Goal: Task Accomplishment & Management: Manage account settings

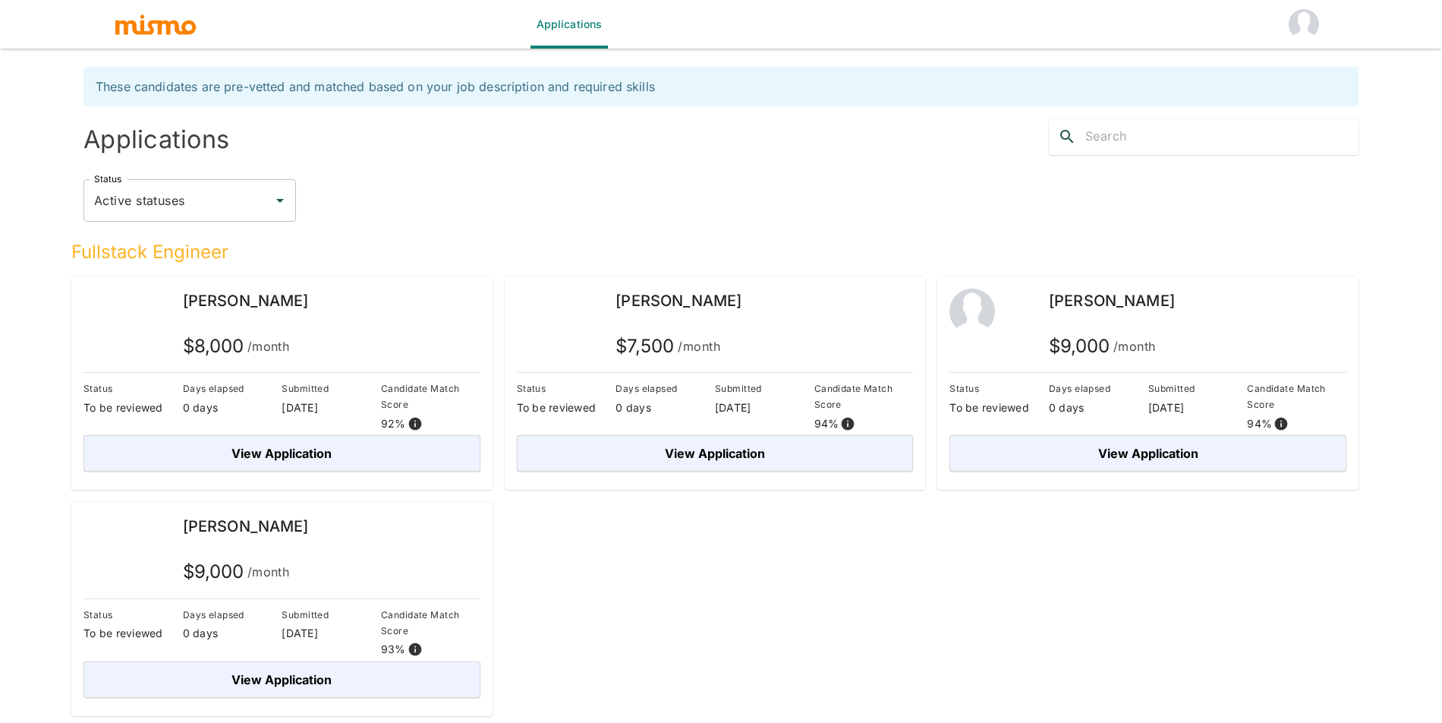
drag, startPoint x: 1442, startPoint y: 244, endPoint x: 1442, endPoint y: 307, distance: 63.8
click at [1442, 307] on html "Applications These candidates are pre-vetted and matched based on your job desc…" at bounding box center [721, 379] width 1442 height 759
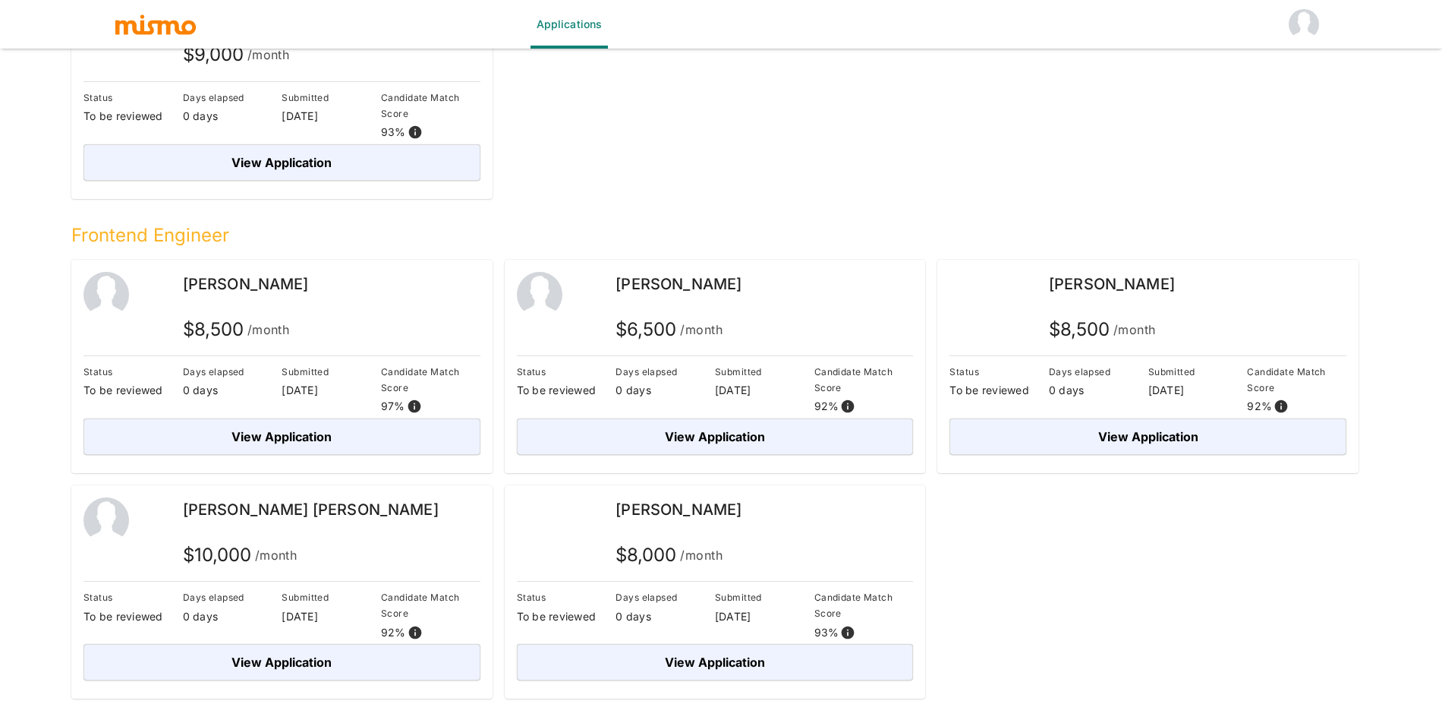
scroll to position [528, 0]
